Goal: Information Seeking & Learning: Learn about a topic

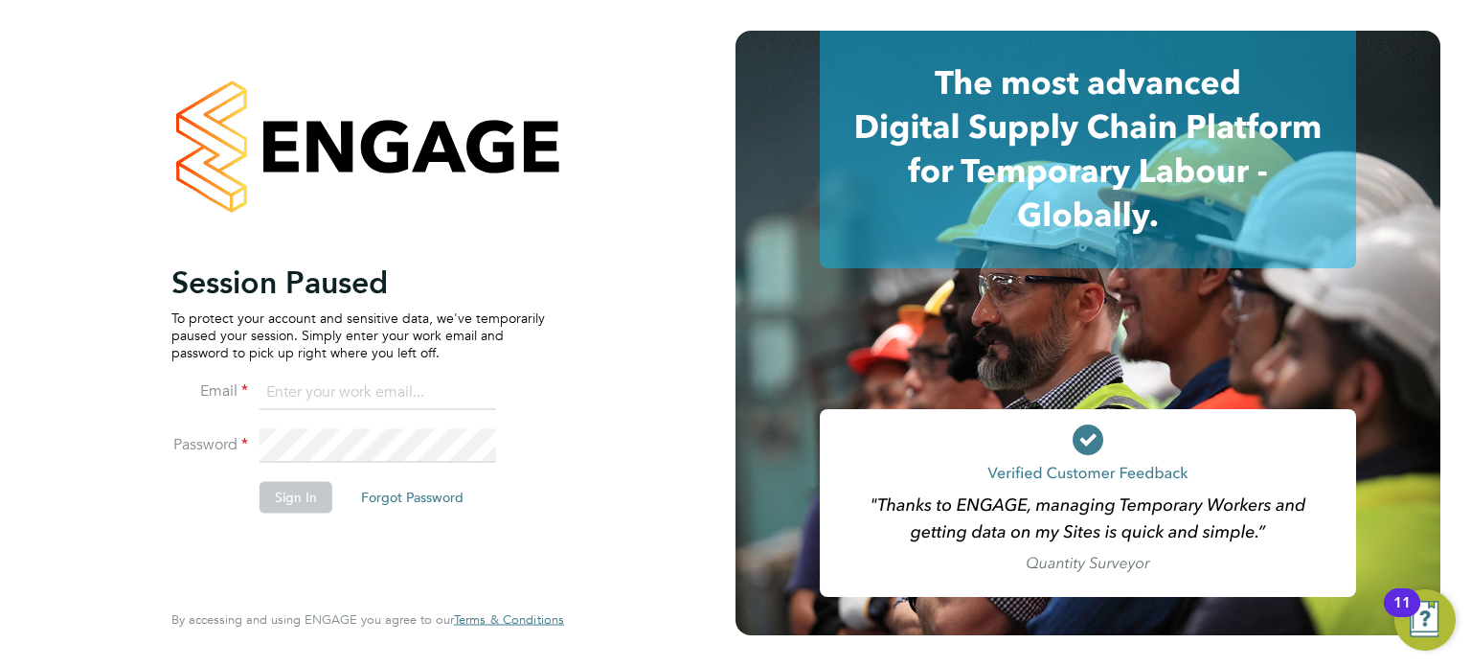
type input "amie.day@morganhunt.com"
click at [290, 498] on button "Sign In" at bounding box center [296, 497] width 73 height 31
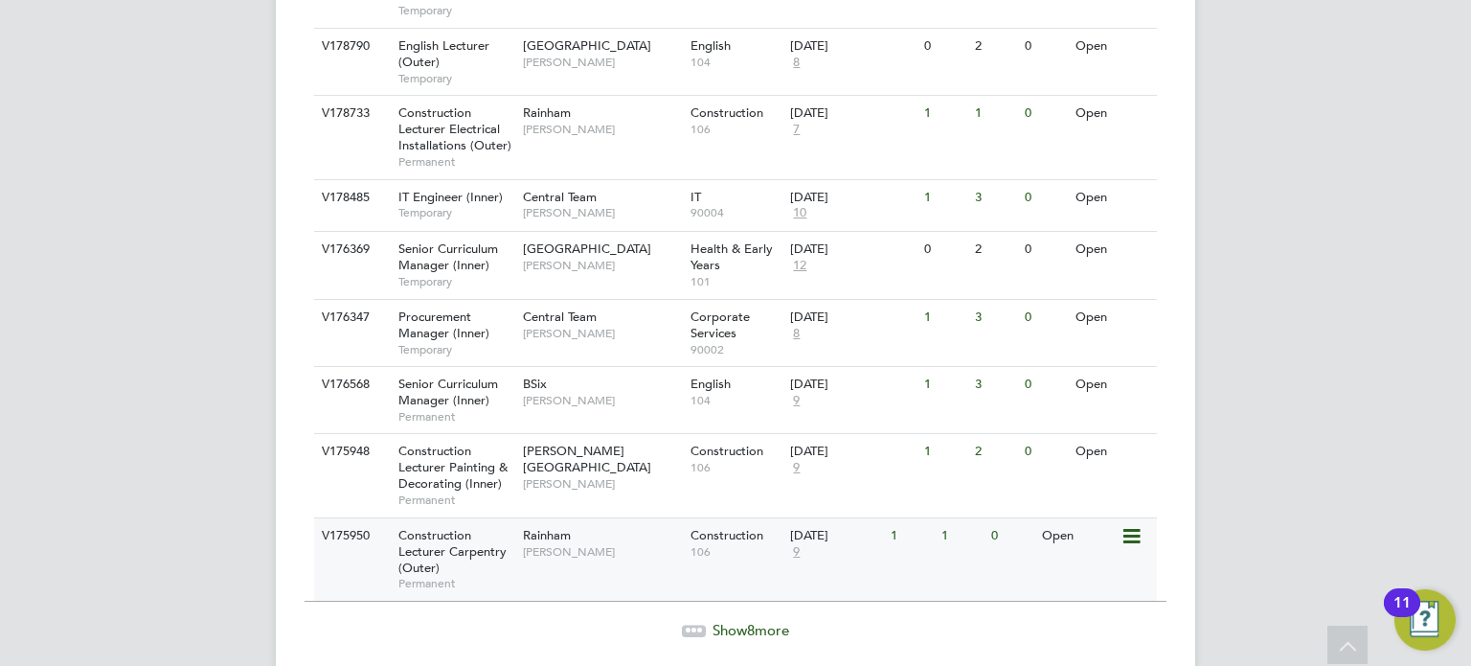
scroll to position [2174, 0]
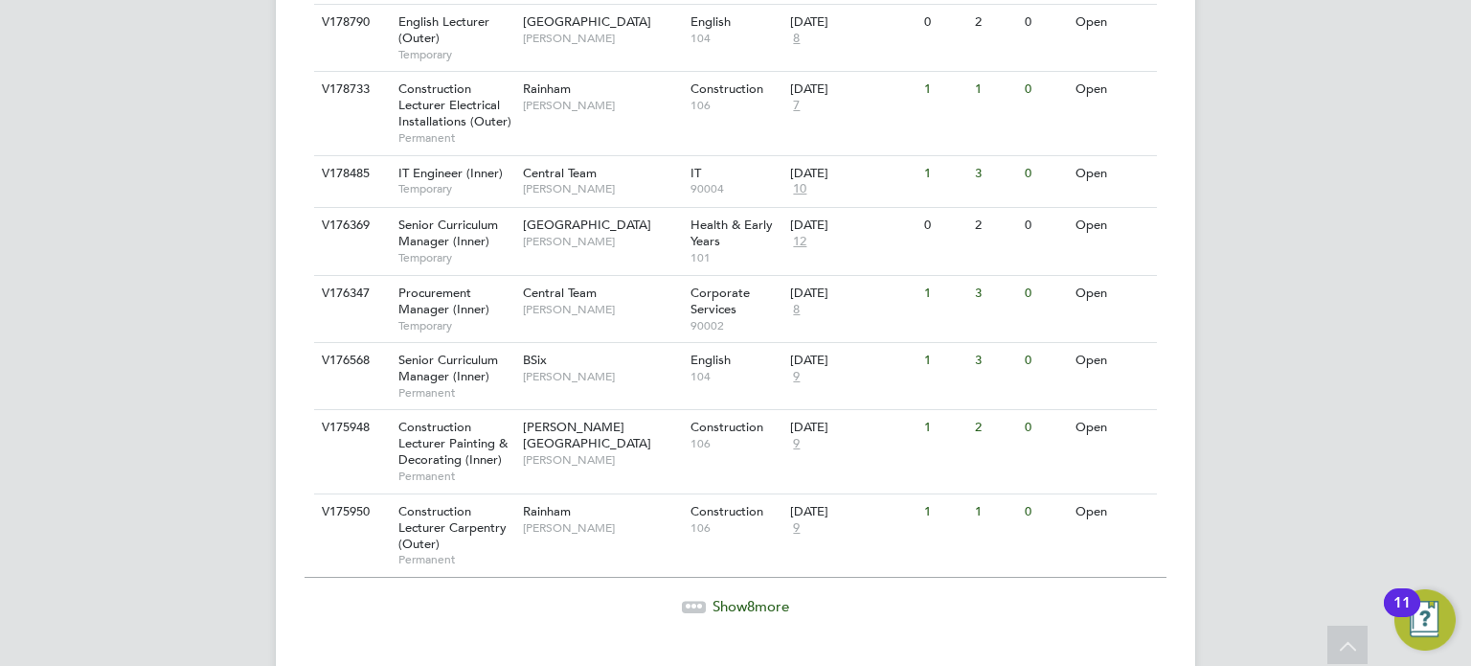
click at [739, 597] on span "Show 8 more" at bounding box center [751, 606] width 77 height 18
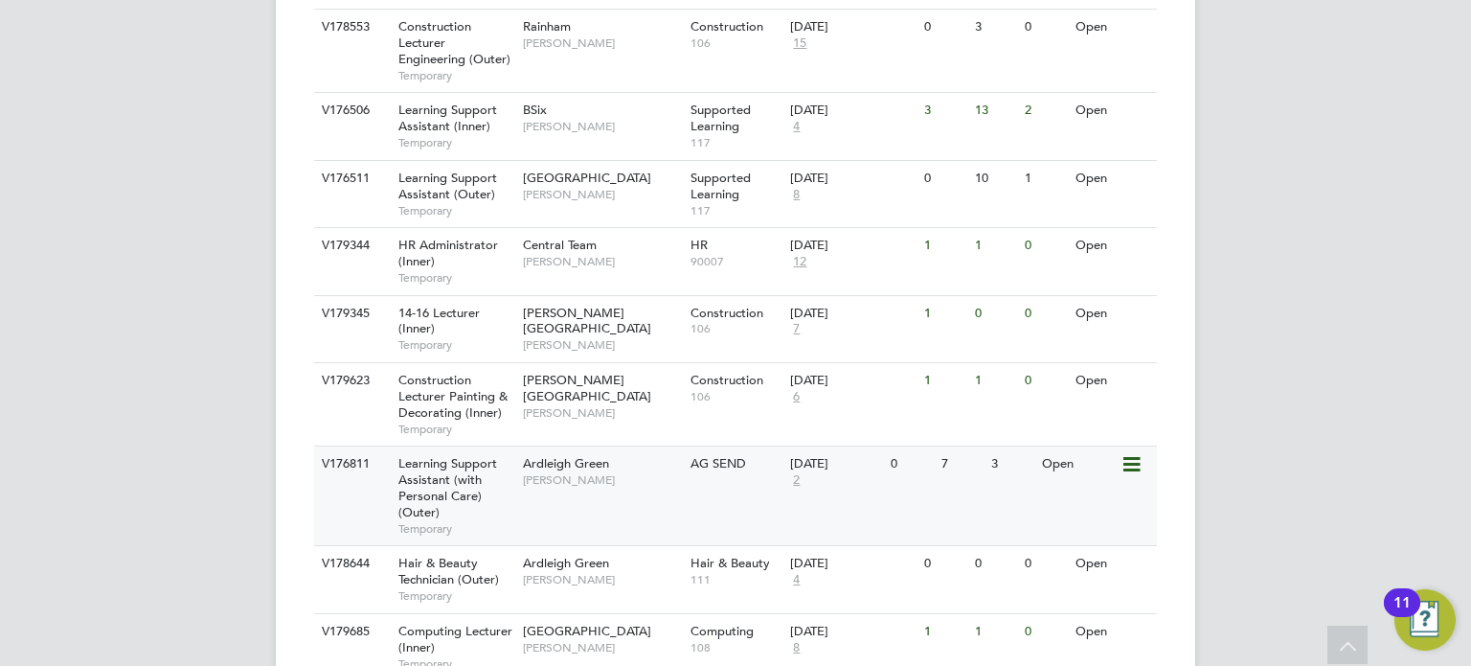
scroll to position [1028, 0]
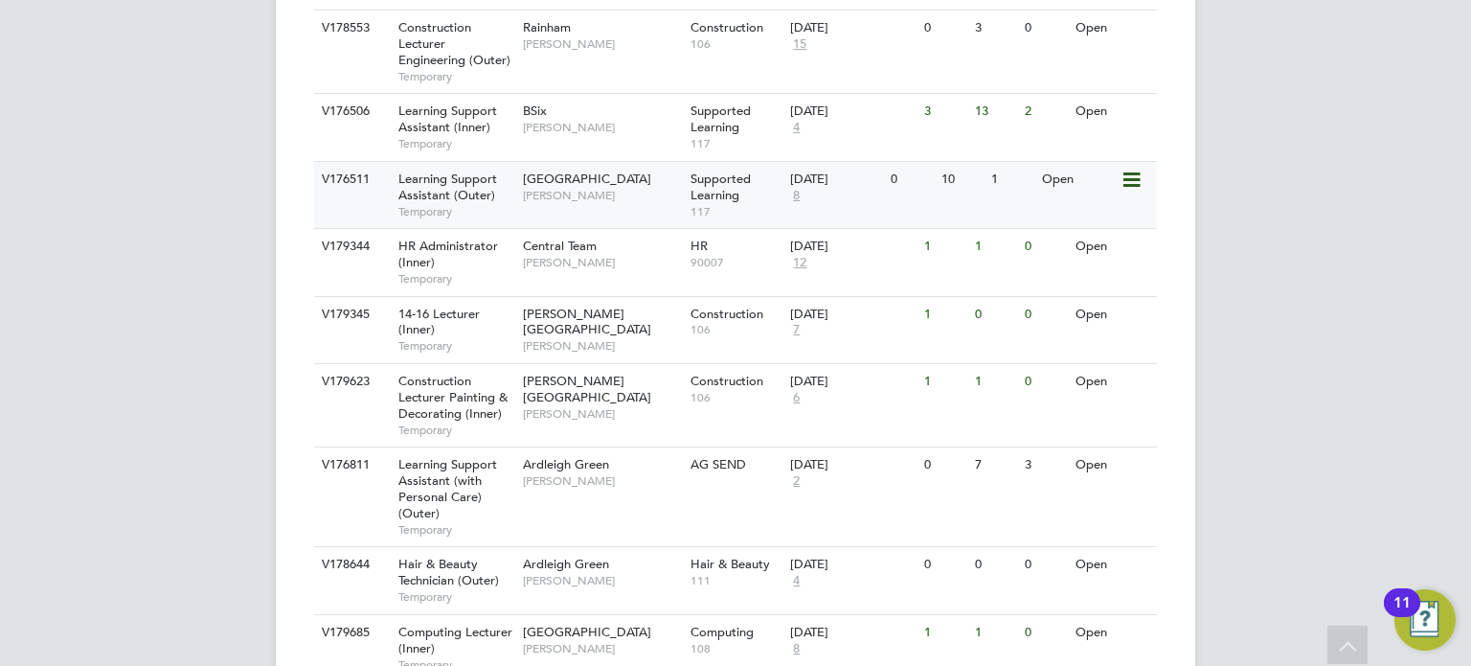
click at [665, 181] on div "[GEOGRAPHIC_DATA] [PERSON_NAME]" at bounding box center [602, 187] width 168 height 50
click at [805, 204] on div "01 Sep 2025 8" at bounding box center [835, 188] width 101 height 52
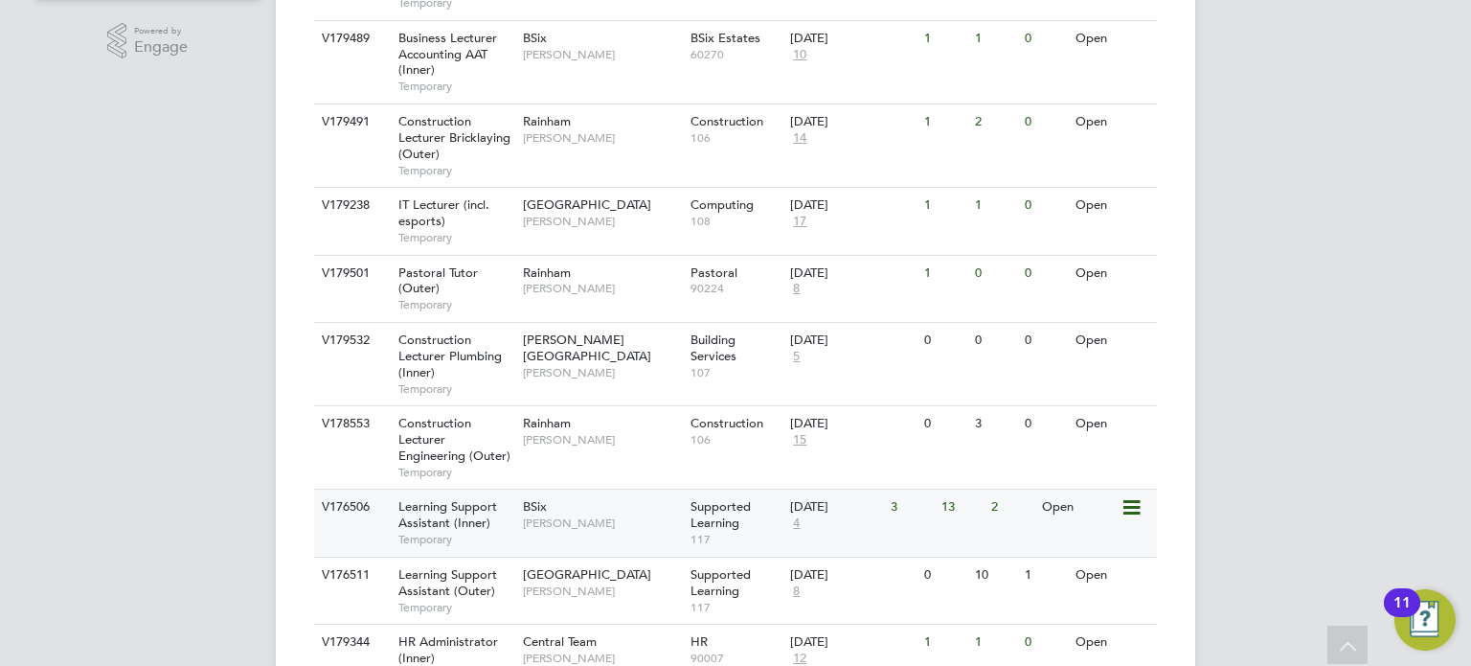
scroll to position [740, 0]
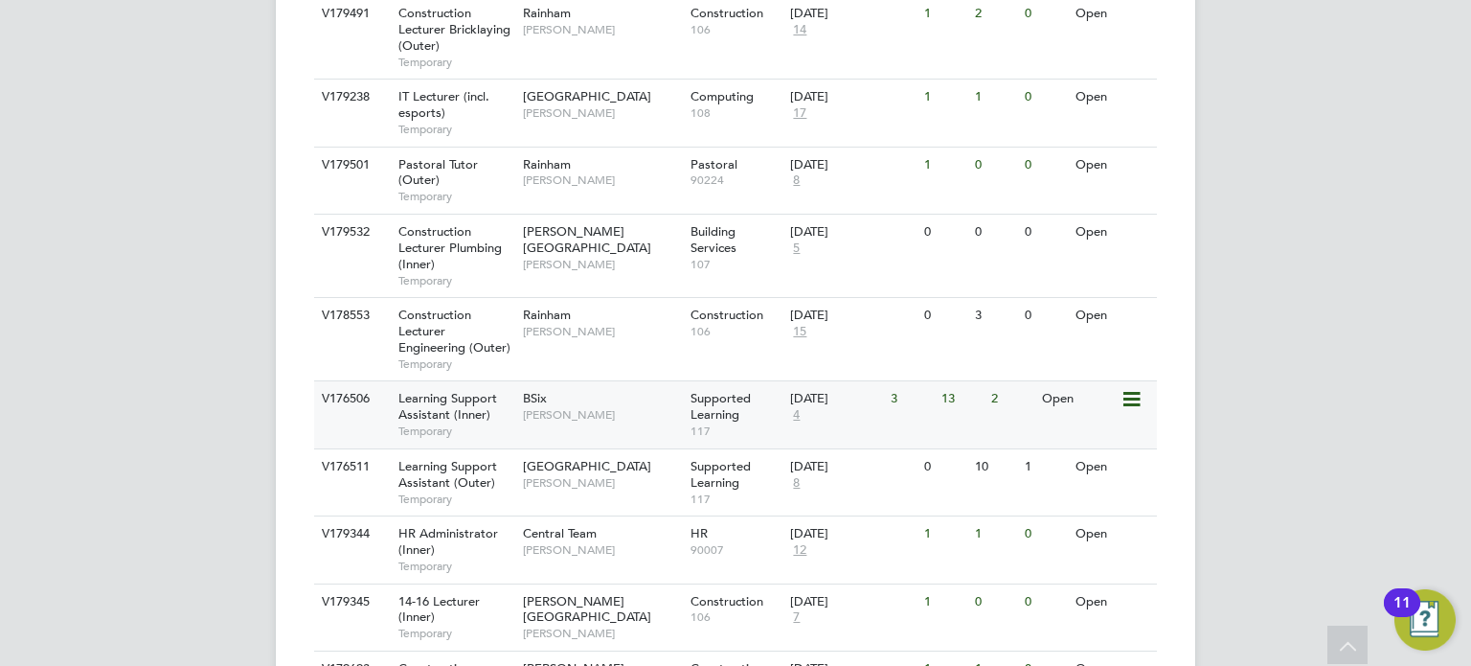
click at [648, 394] on div "BSix Rachel Johnson" at bounding box center [602, 406] width 168 height 50
click at [653, 466] on div "Epping Forest Campus Victoria Ticehurst" at bounding box center [602, 474] width 168 height 50
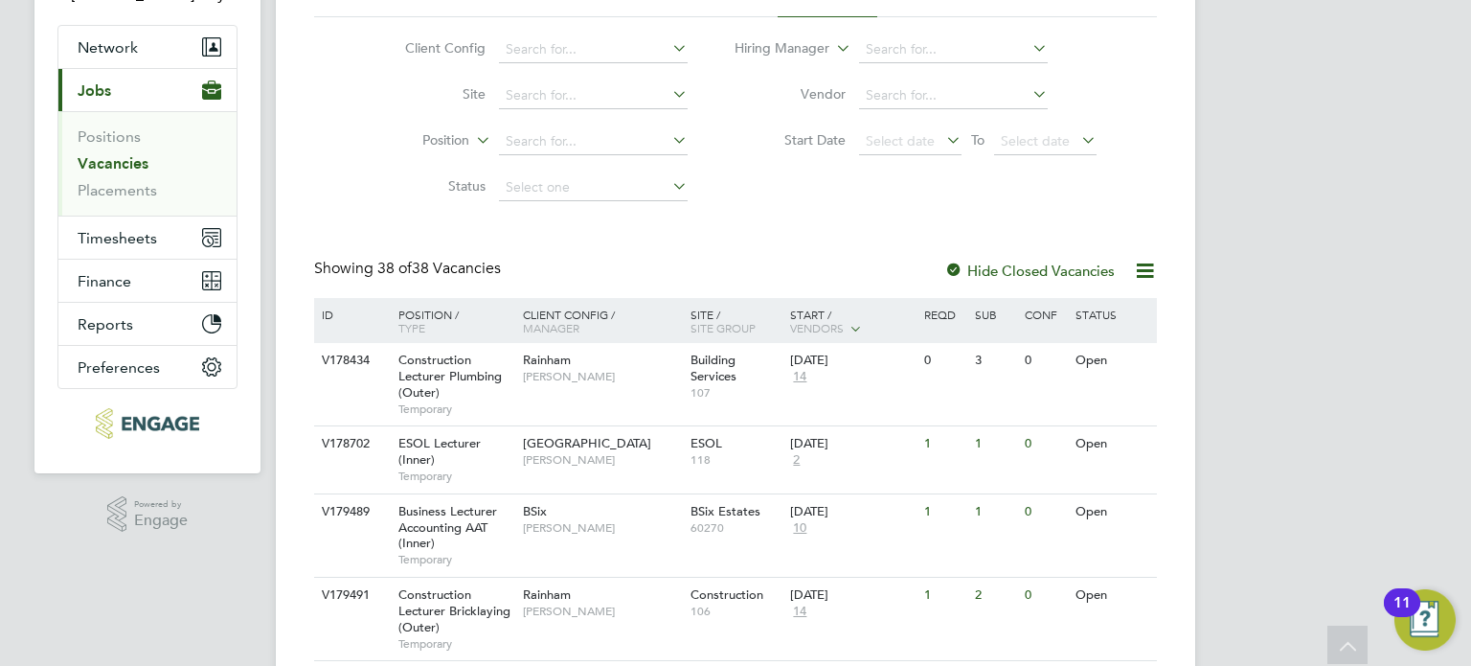
scroll to position [0, 0]
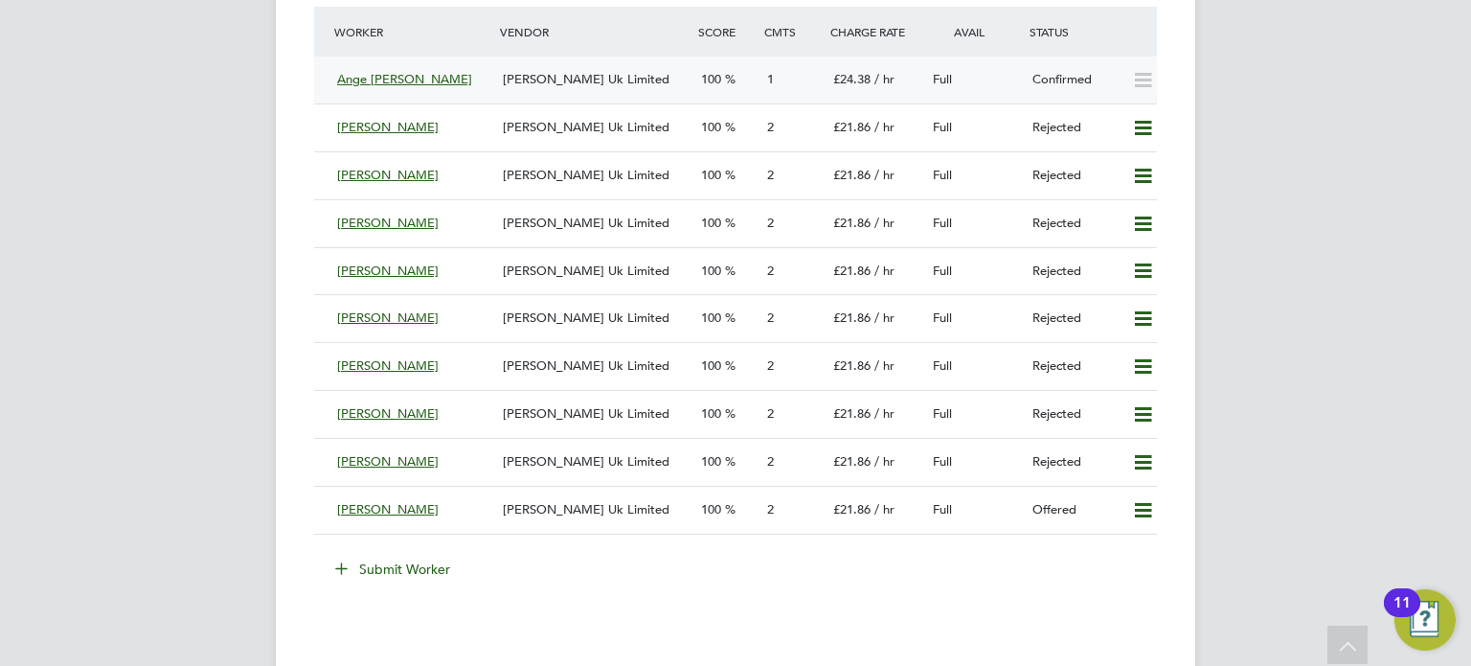
click at [688, 79] on div "[PERSON_NAME] Uk Limited" at bounding box center [594, 80] width 198 height 32
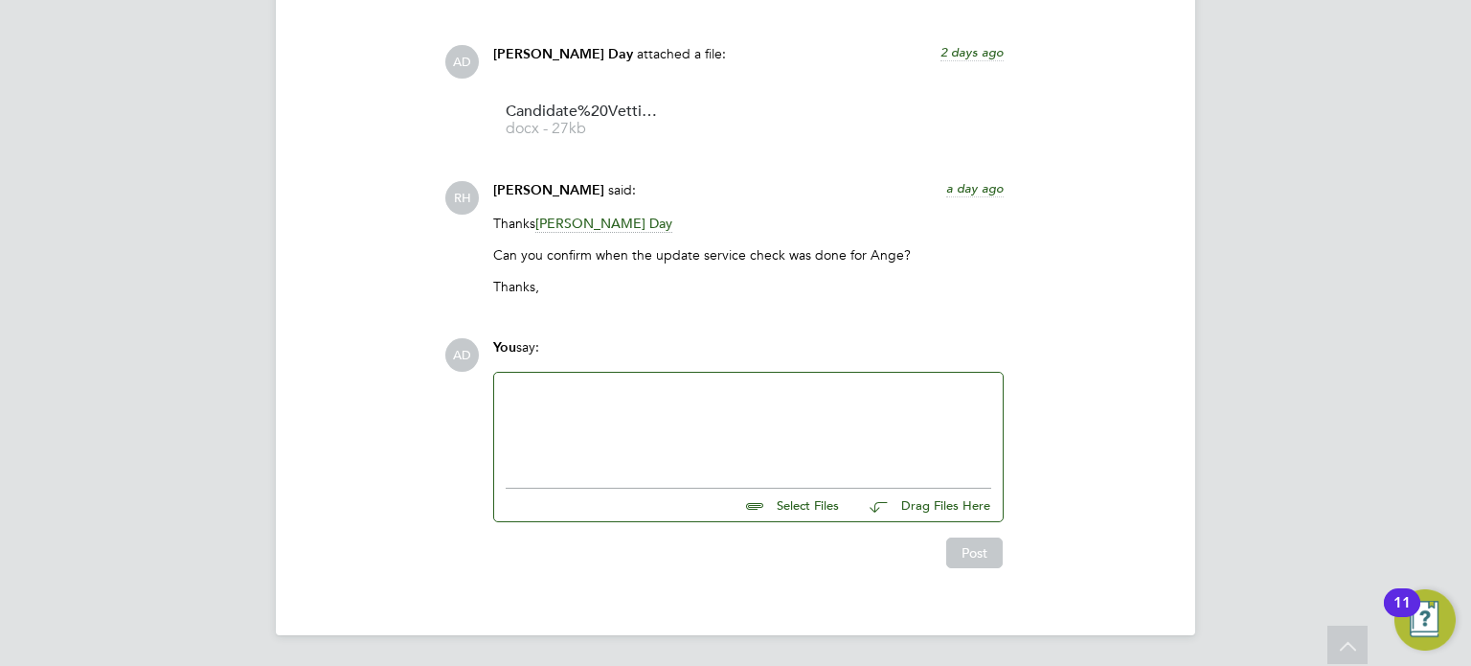
click at [602, 424] on div at bounding box center [749, 425] width 486 height 82
click at [977, 560] on button "Post" at bounding box center [974, 552] width 57 height 31
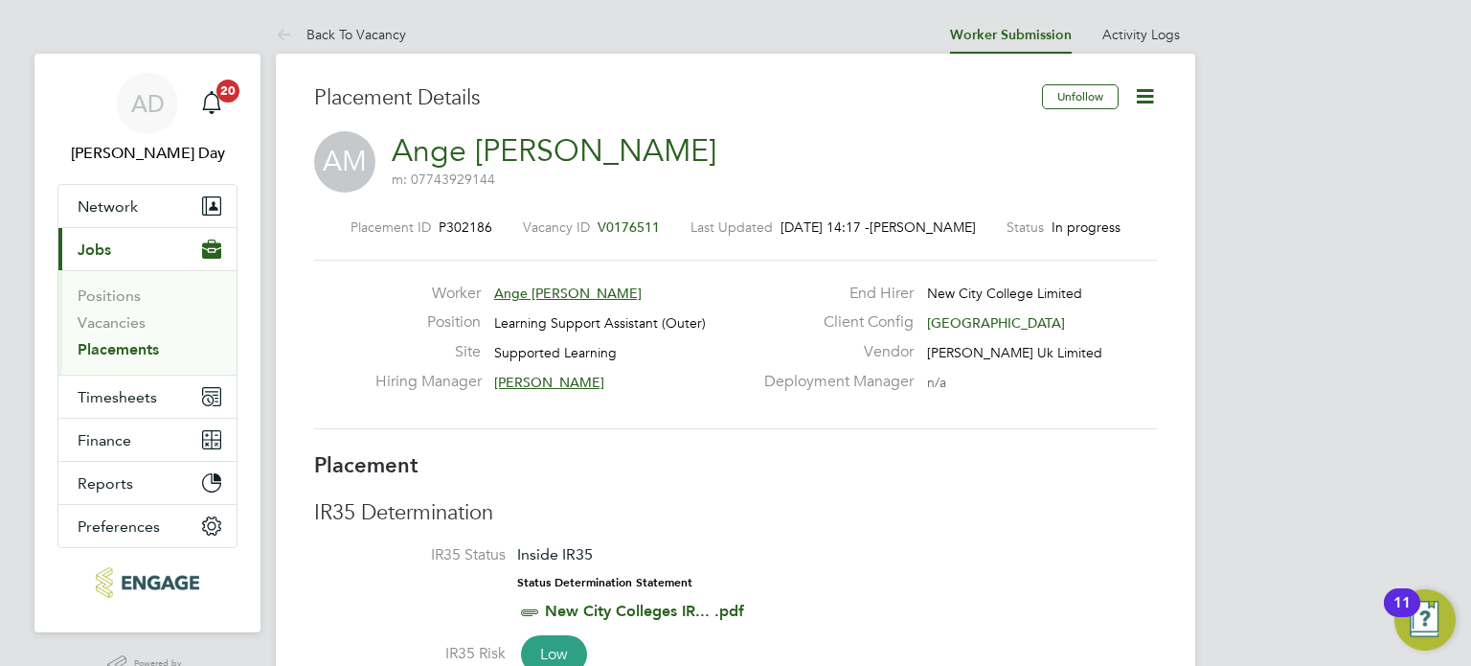
click at [1145, 94] on icon at bounding box center [1145, 96] width 24 height 24
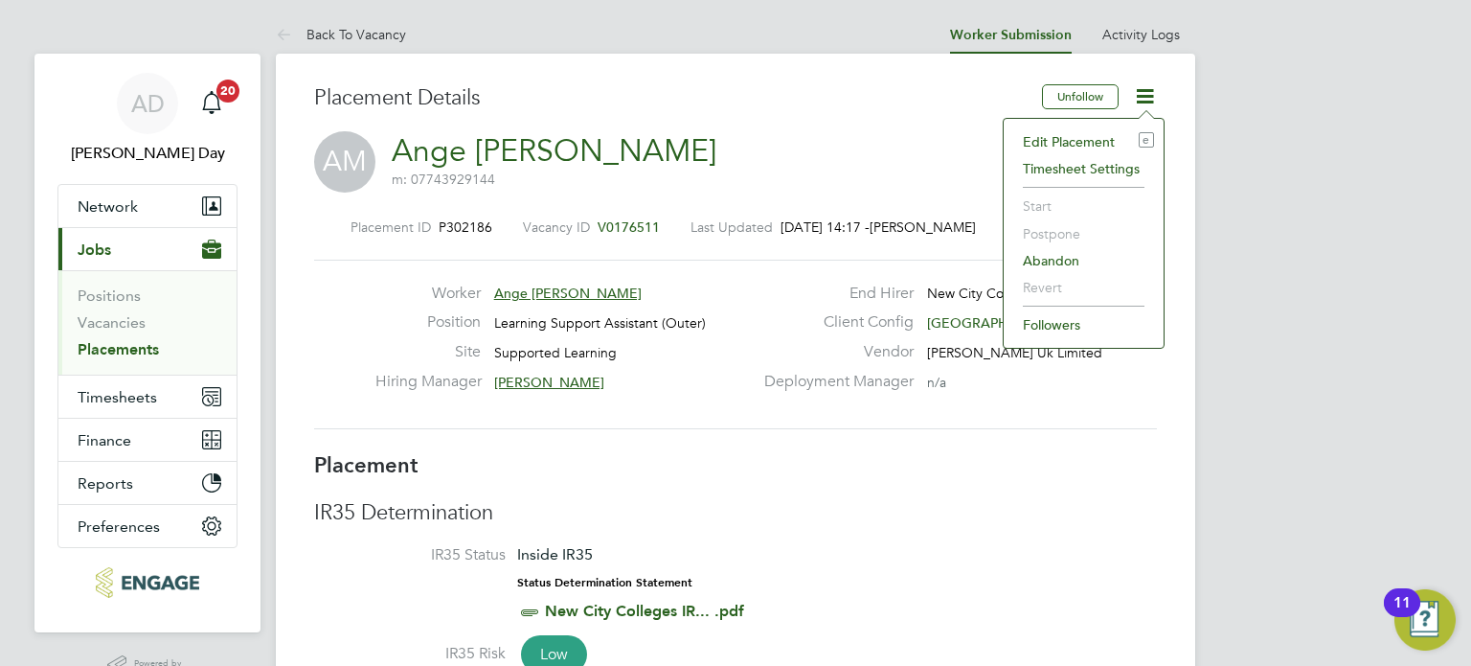
drag, startPoint x: 902, startPoint y: 102, endPoint x: 934, endPoint y: 7, distance: 100.9
click at [900, 103] on h3 "Placement Details" at bounding box center [671, 98] width 714 height 28
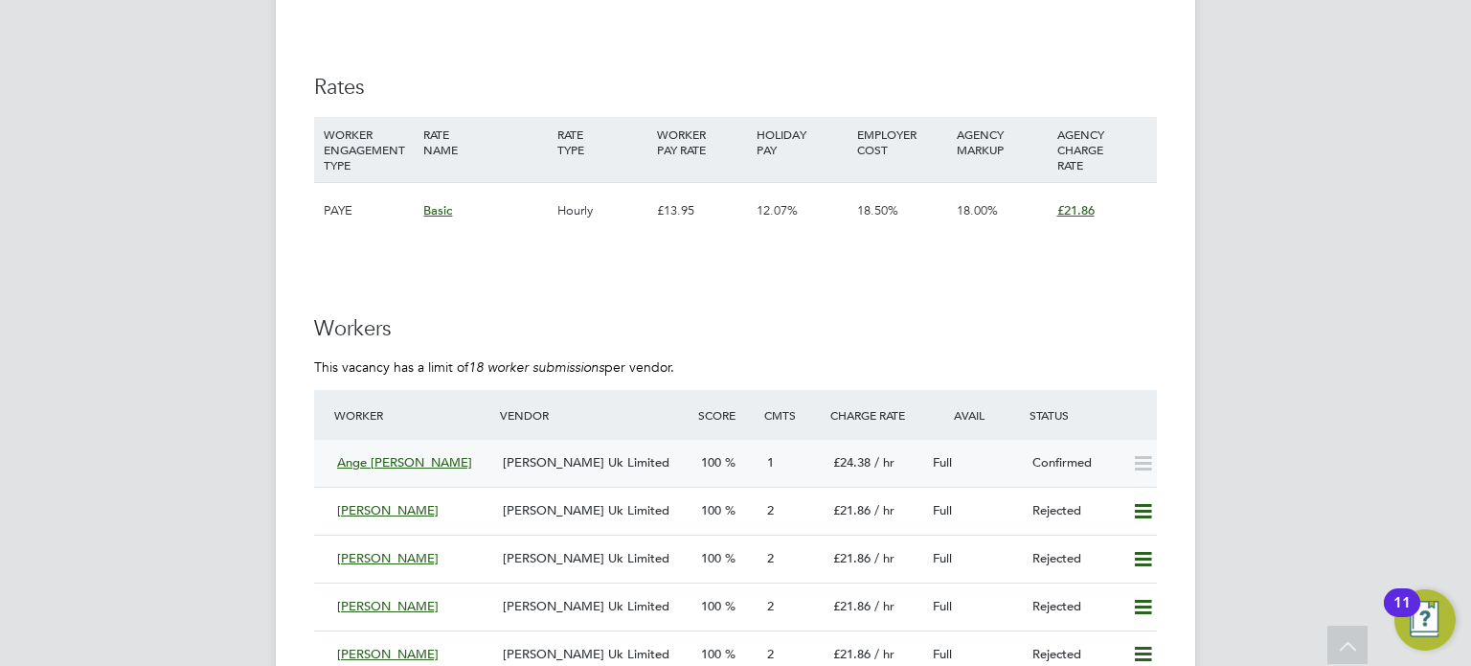
click at [1145, 467] on icon at bounding box center [1143, 463] width 24 height 15
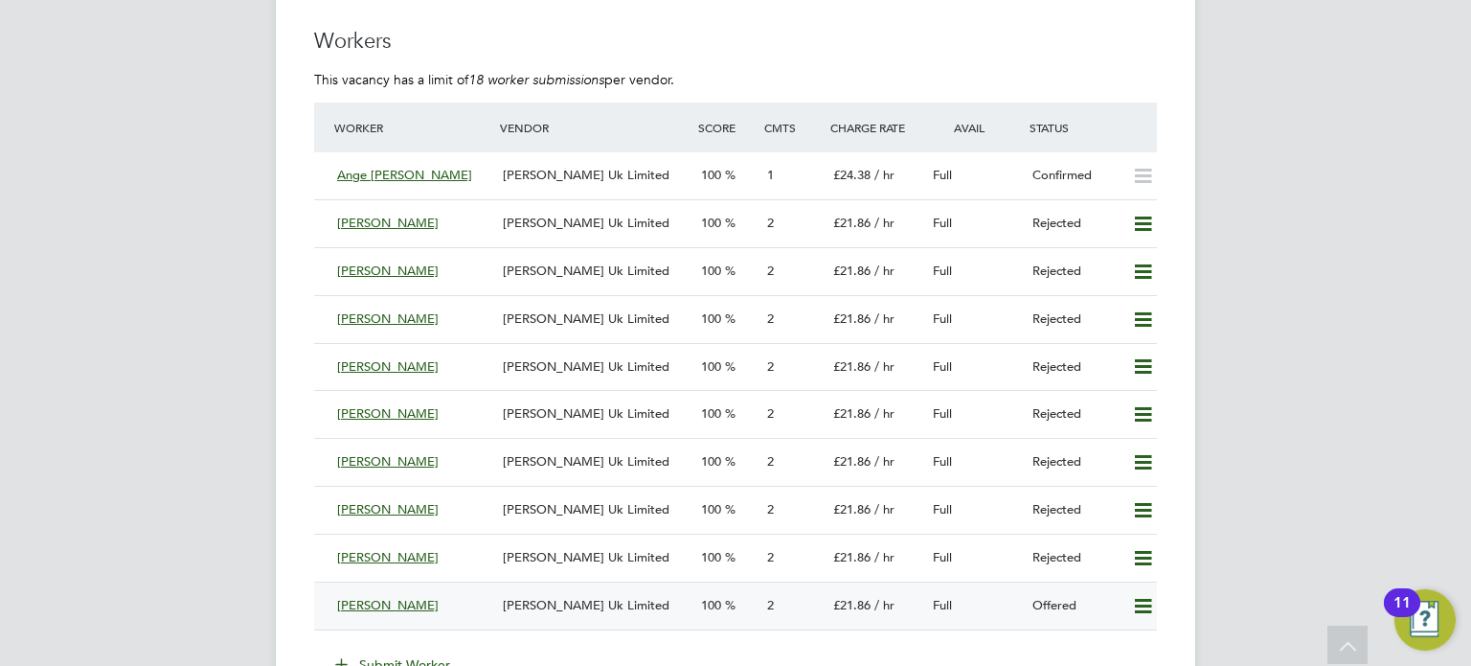
click at [992, 608] on div "Full" at bounding box center [975, 606] width 100 height 32
